Goal: Check status: Check status

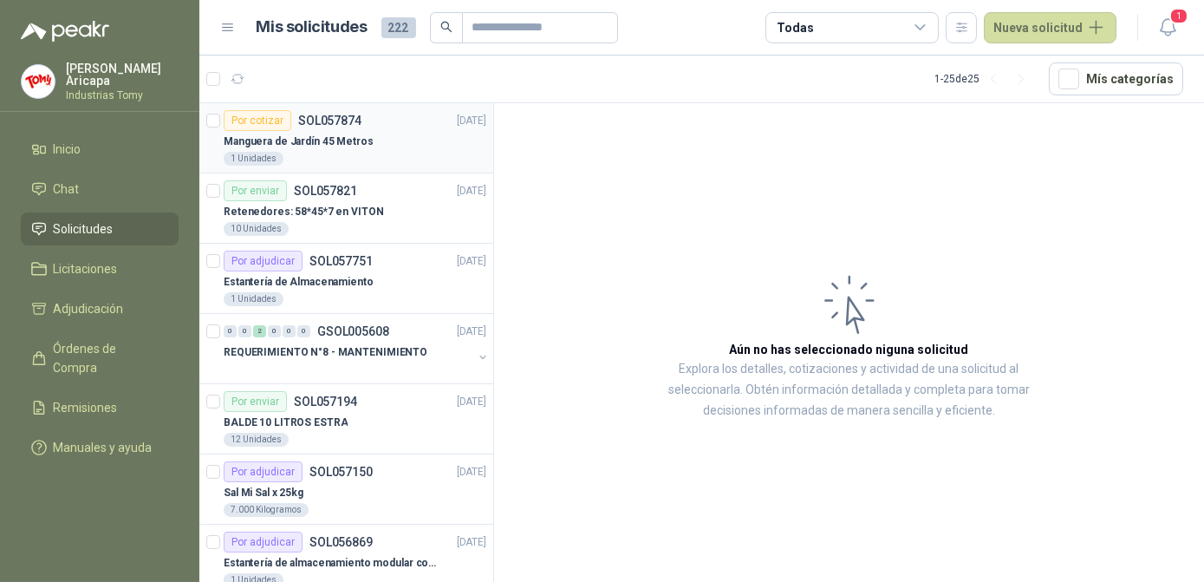
click at [355, 152] on div "1 Unidades" at bounding box center [355, 159] width 263 height 14
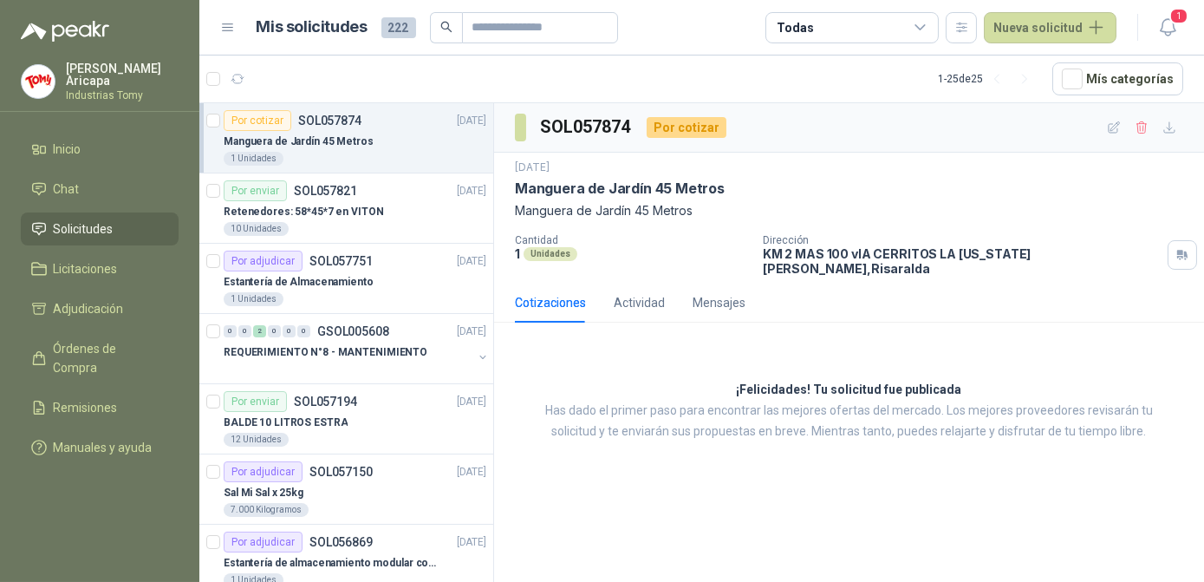
click at [684, 358] on div "¡Felicidades! Tu solicitud fue publicada Has dado el primer paso para encontrar…" at bounding box center [849, 410] width 710 height 149
click at [856, 215] on p "Manguera de Jardín 45 Metros" at bounding box center [849, 210] width 668 height 19
